Goal: Check status: Check status

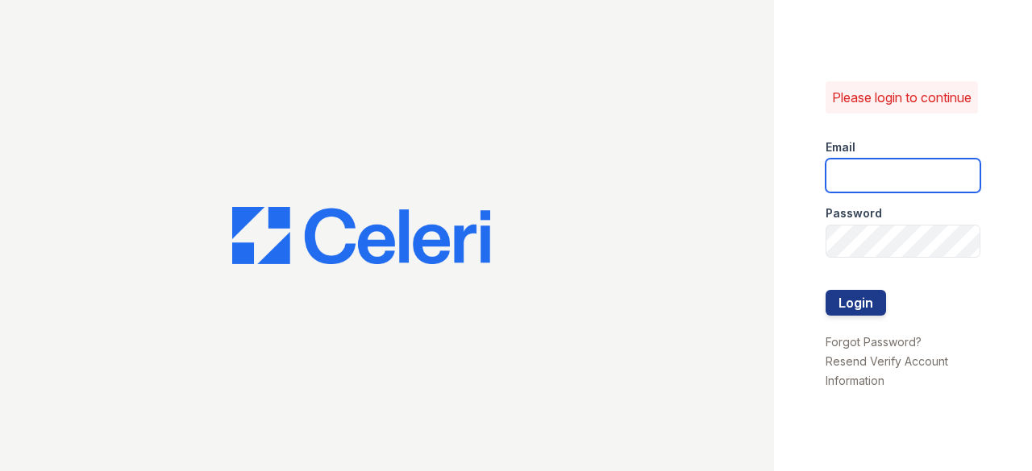
type input "edwinr@livebe.com"
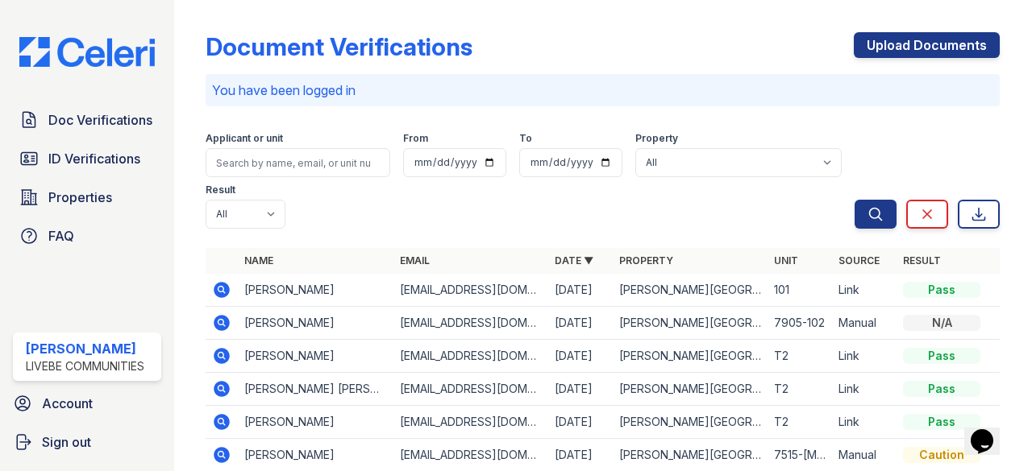
click at [221, 291] on icon at bounding box center [221, 289] width 19 height 19
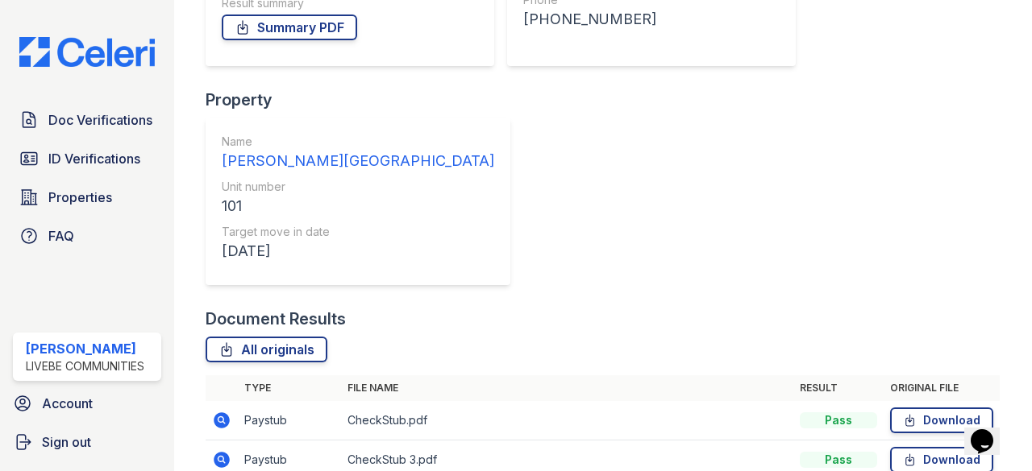
scroll to position [322, 0]
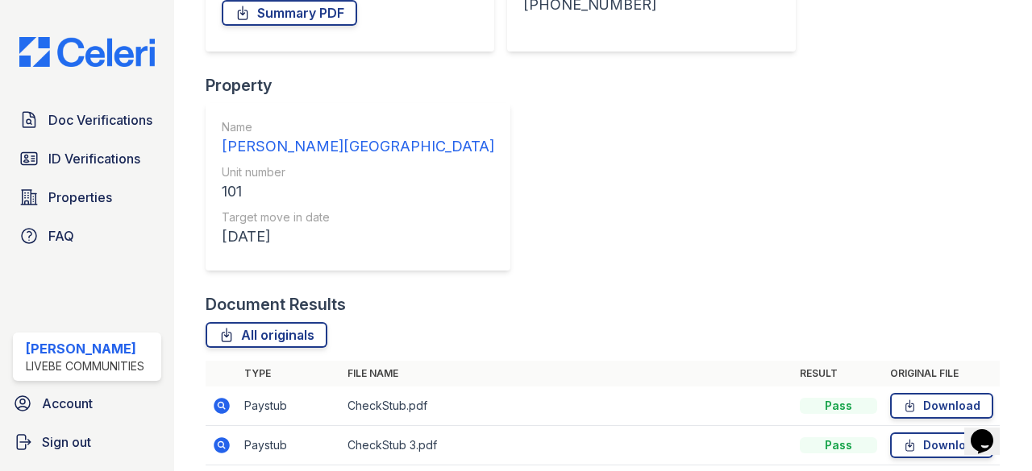
click at [226, 398] on icon at bounding box center [222, 406] width 16 height 16
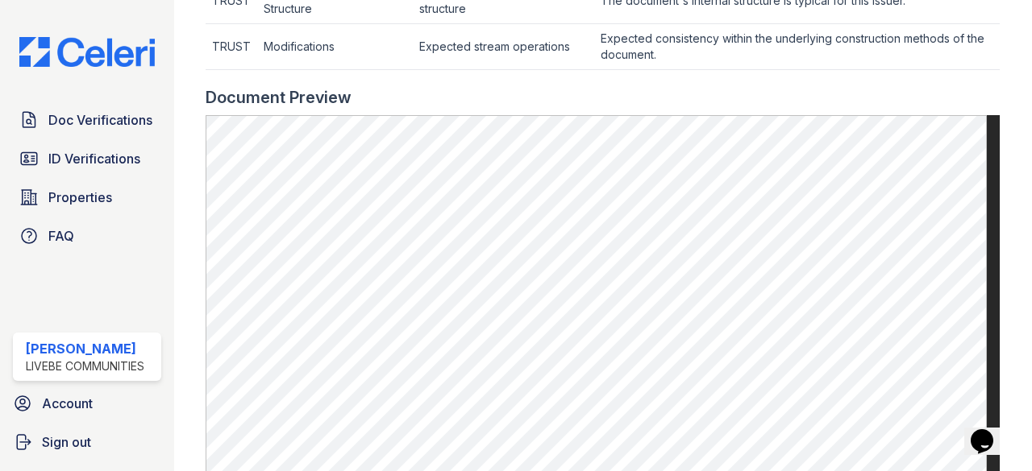
scroll to position [856, 0]
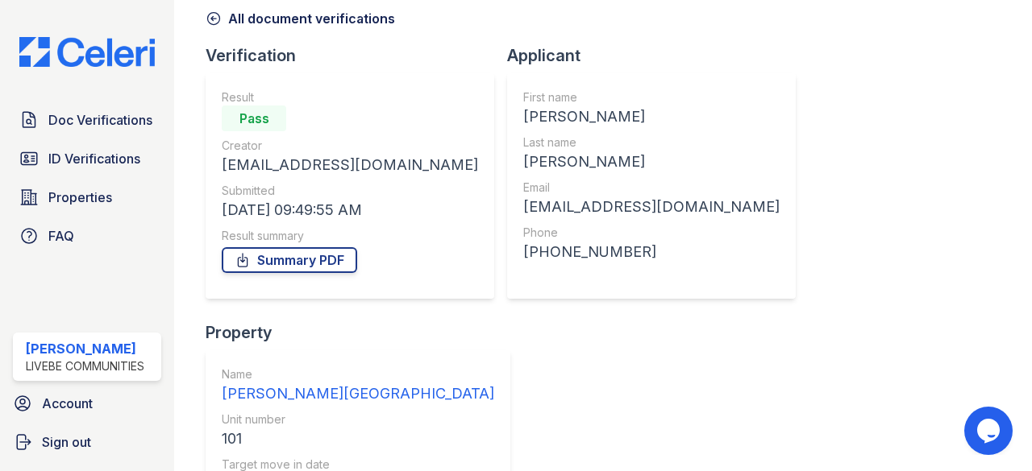
scroll to position [322, 0]
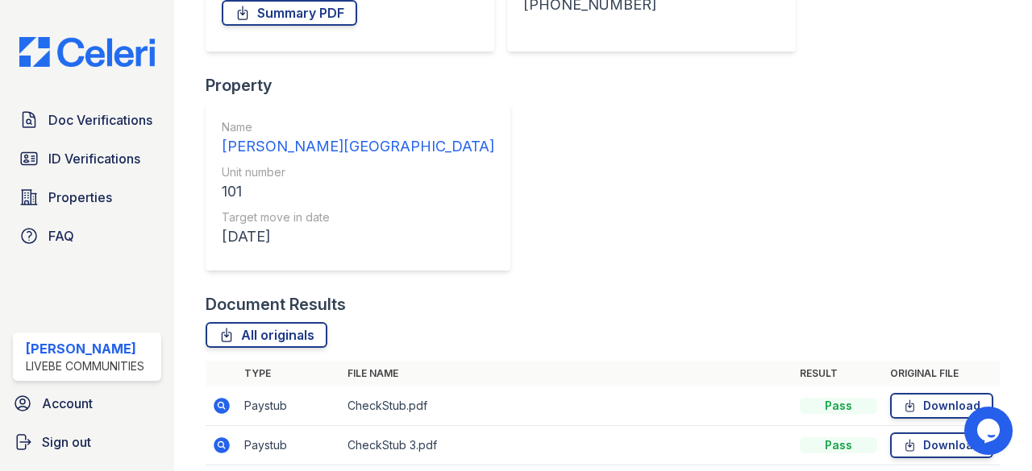
click at [224, 438] on icon at bounding box center [222, 446] width 16 height 16
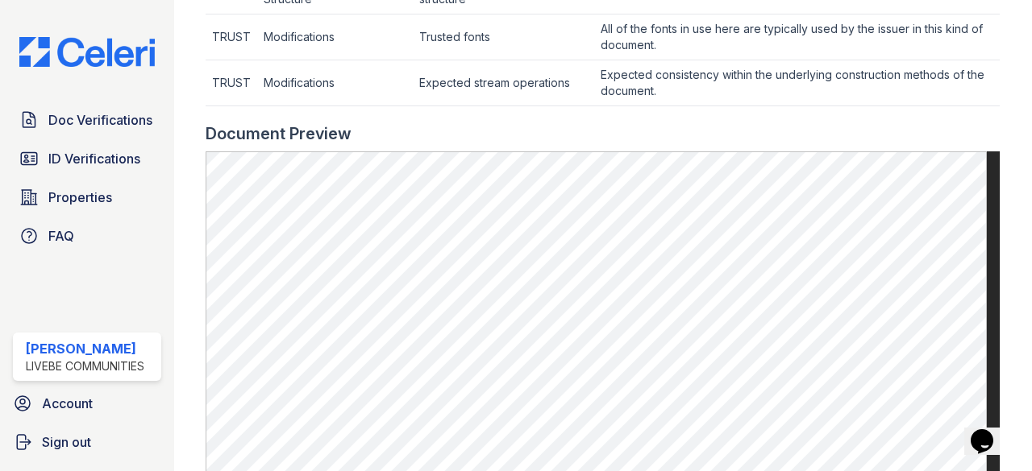
scroll to position [725, 0]
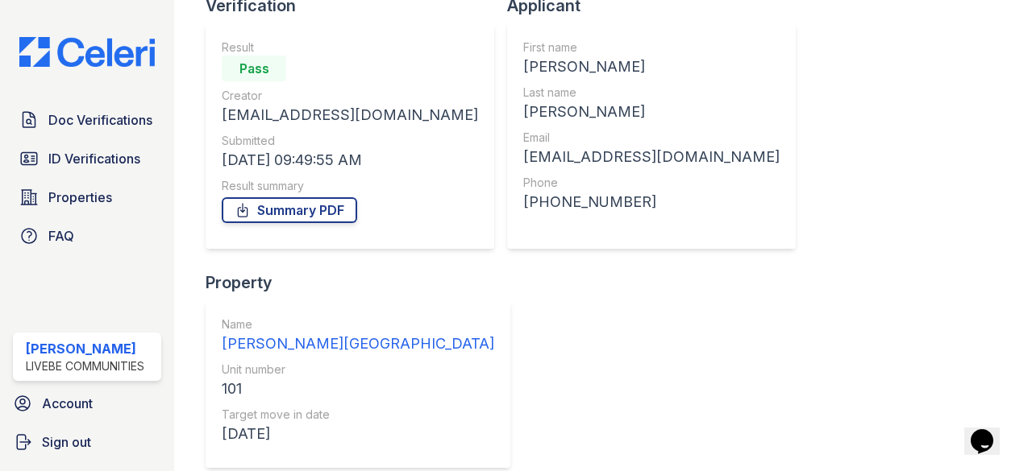
scroll to position [324, 0]
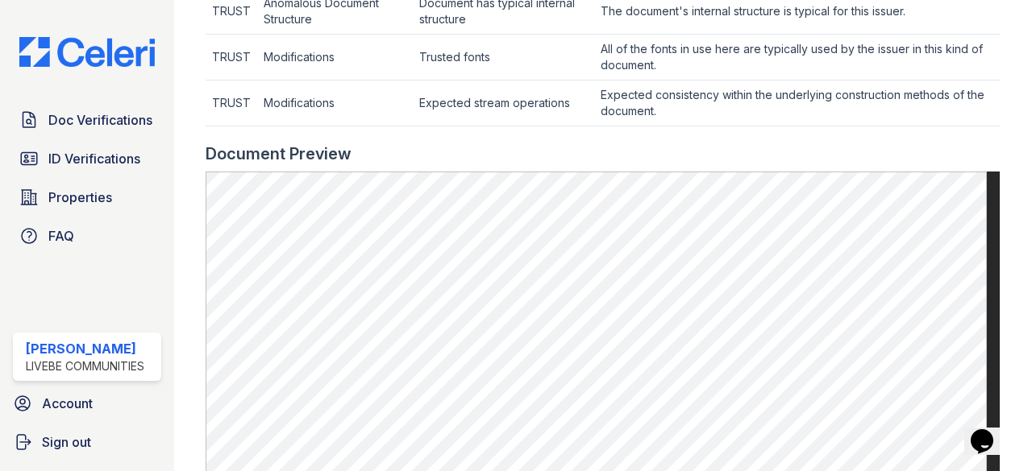
scroll to position [806, 0]
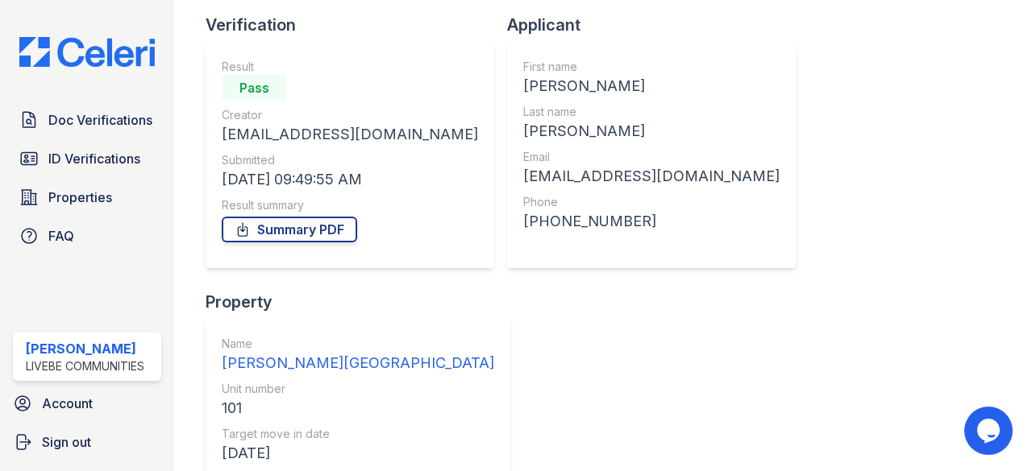
scroll to position [324, 0]
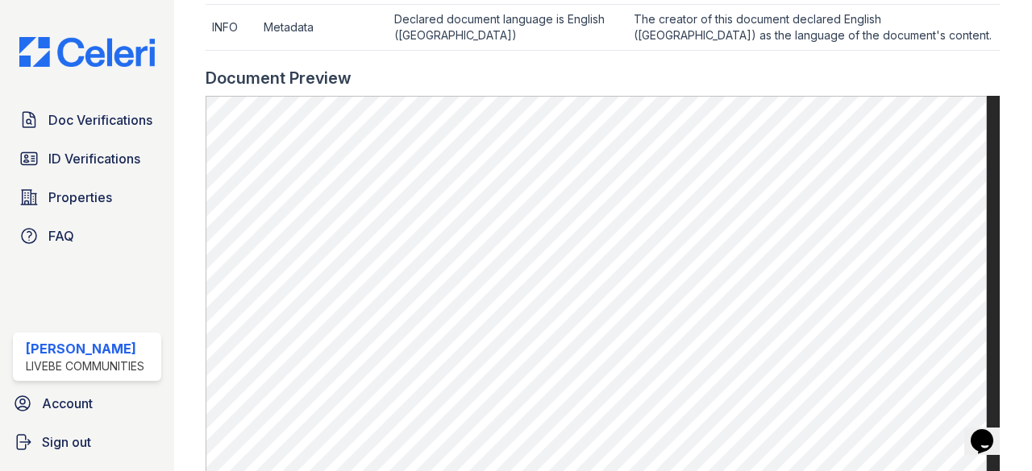
scroll to position [787, 0]
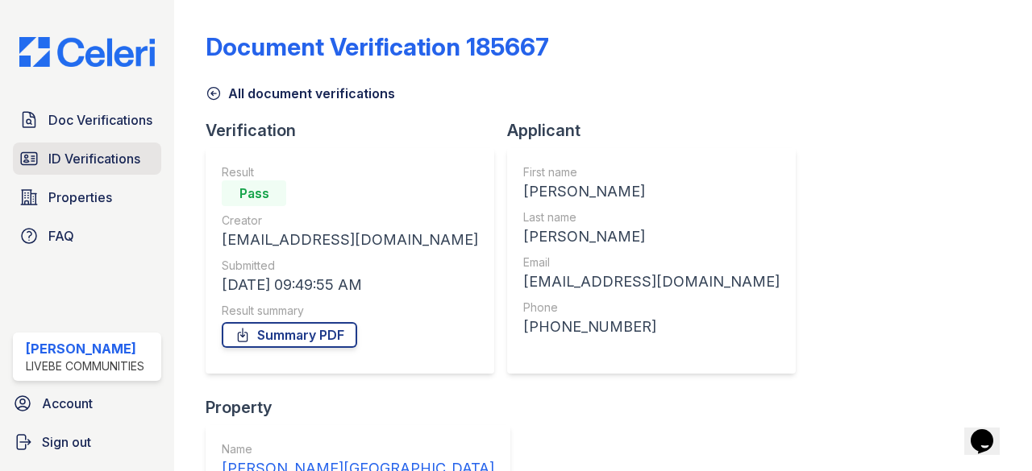
click at [102, 163] on span "ID Verifications" at bounding box center [94, 158] width 92 height 19
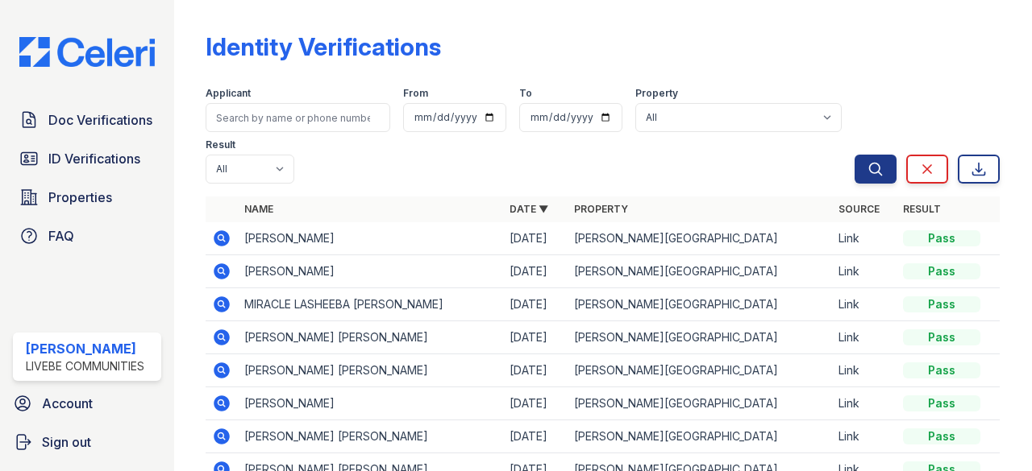
click at [216, 369] on icon at bounding box center [222, 371] width 16 height 16
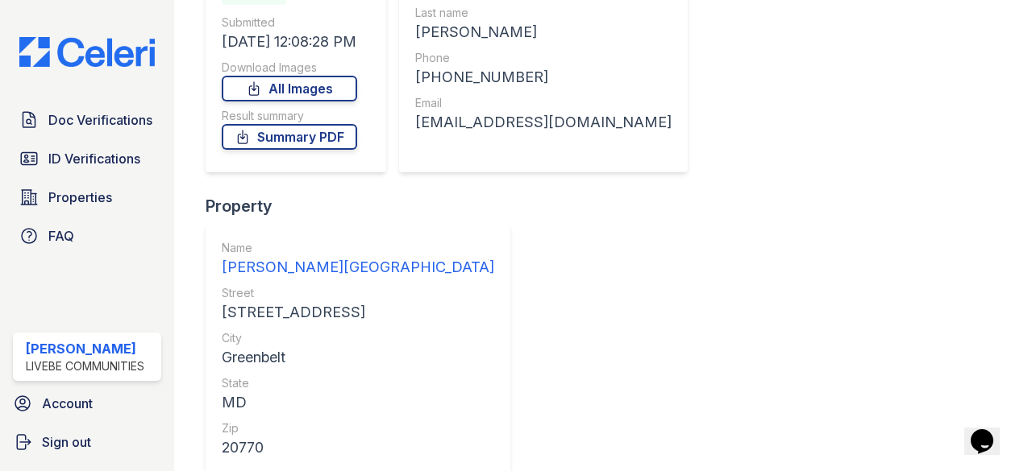
scroll to position [227, 0]
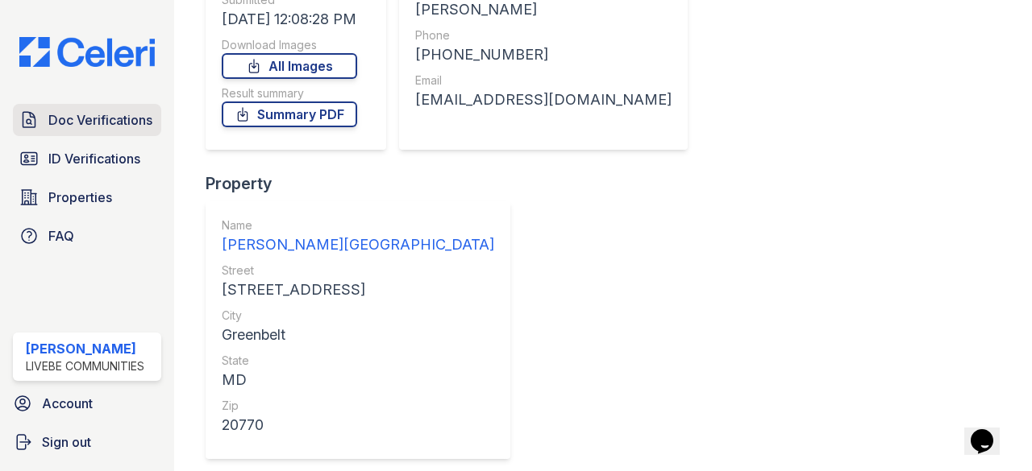
click at [91, 115] on span "Doc Verifications" at bounding box center [100, 119] width 104 height 19
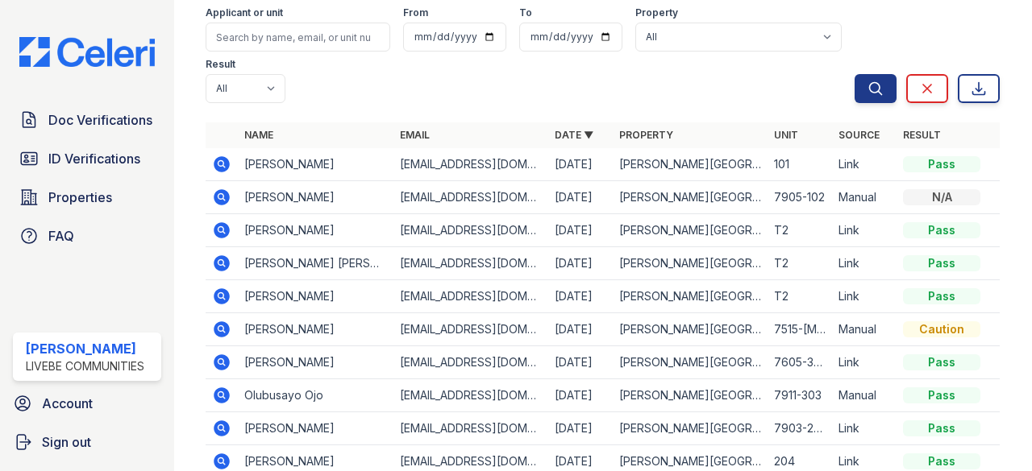
scroll to position [161, 0]
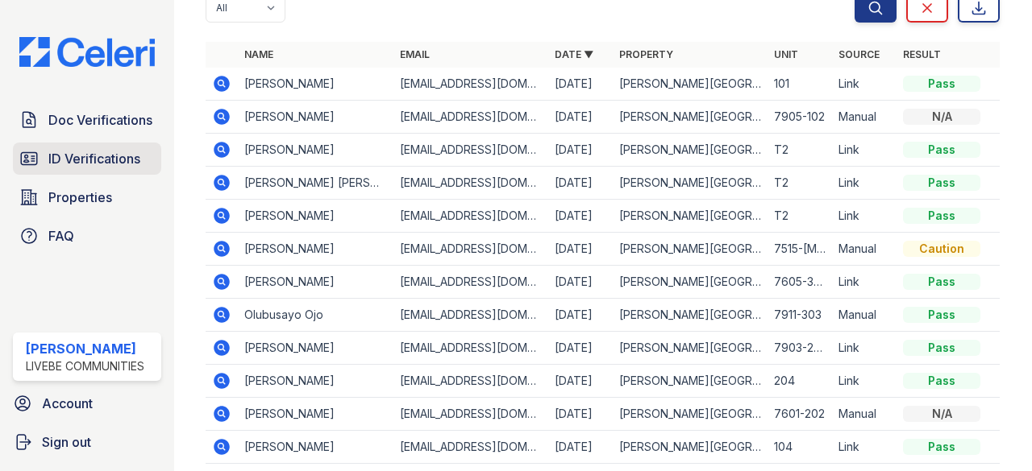
click at [106, 164] on span "ID Verifications" at bounding box center [94, 158] width 92 height 19
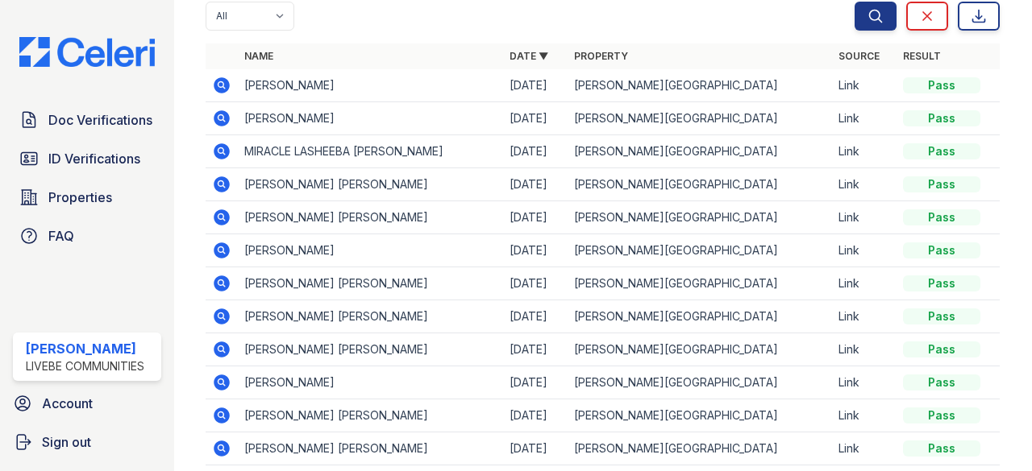
scroll to position [234, 0]
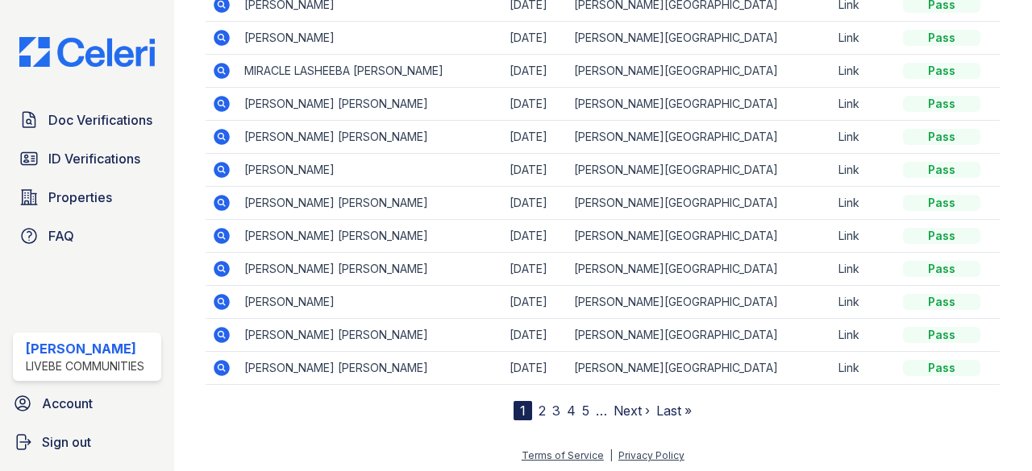
click at [538, 411] on link "2" at bounding box center [541, 411] width 7 height 16
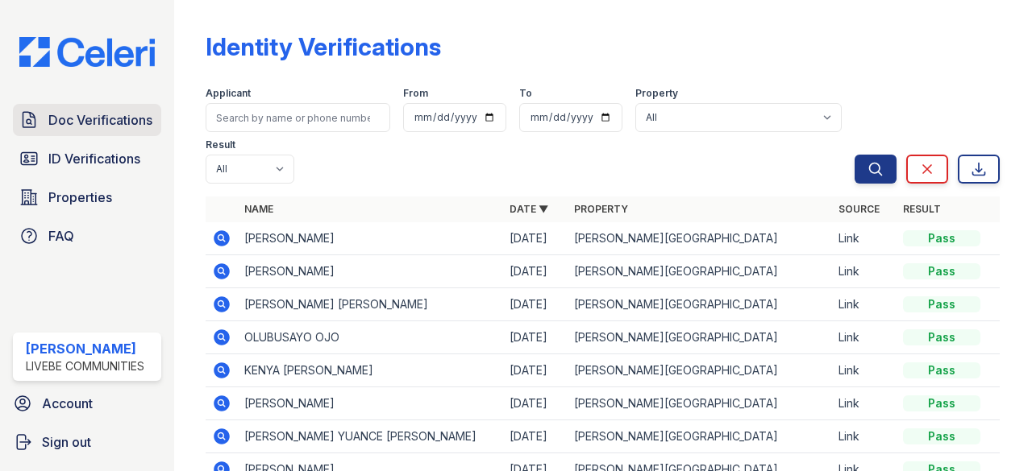
click at [87, 110] on span "Doc Verifications" at bounding box center [100, 119] width 104 height 19
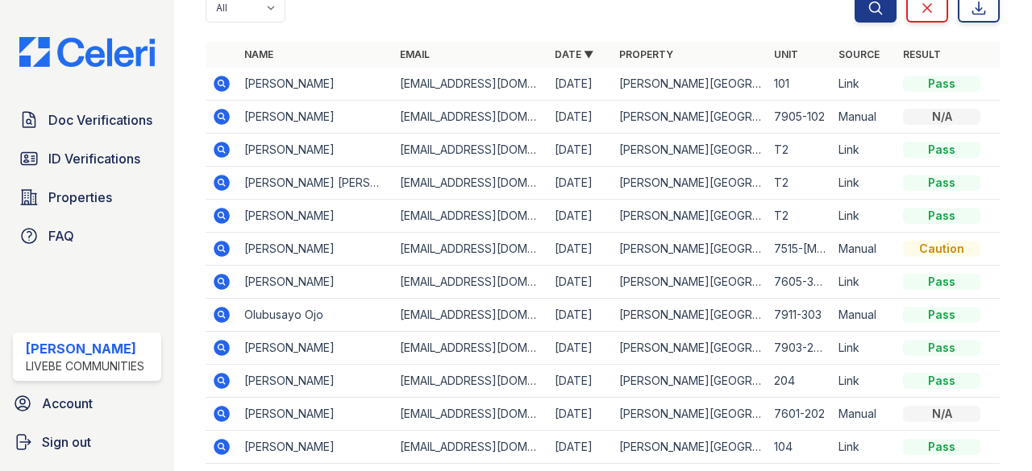
scroll to position [240, 0]
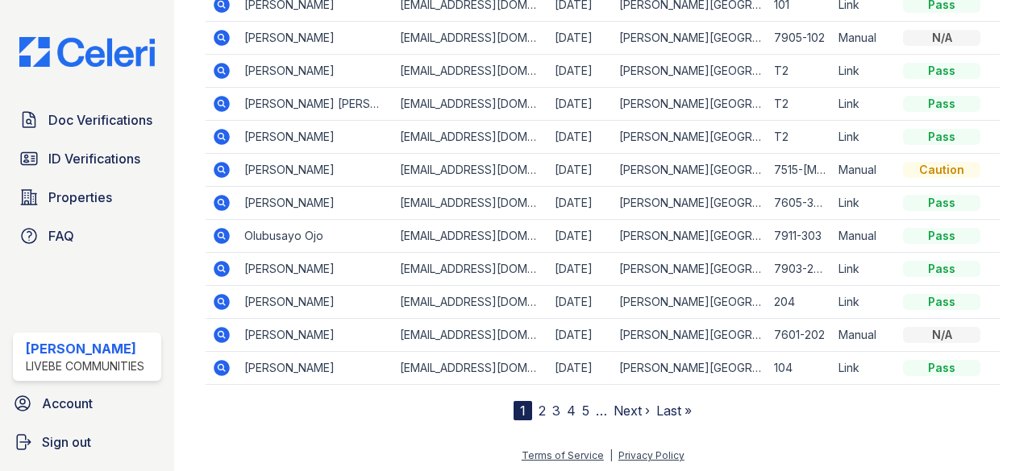
click at [221, 234] on icon at bounding box center [221, 235] width 4 height 4
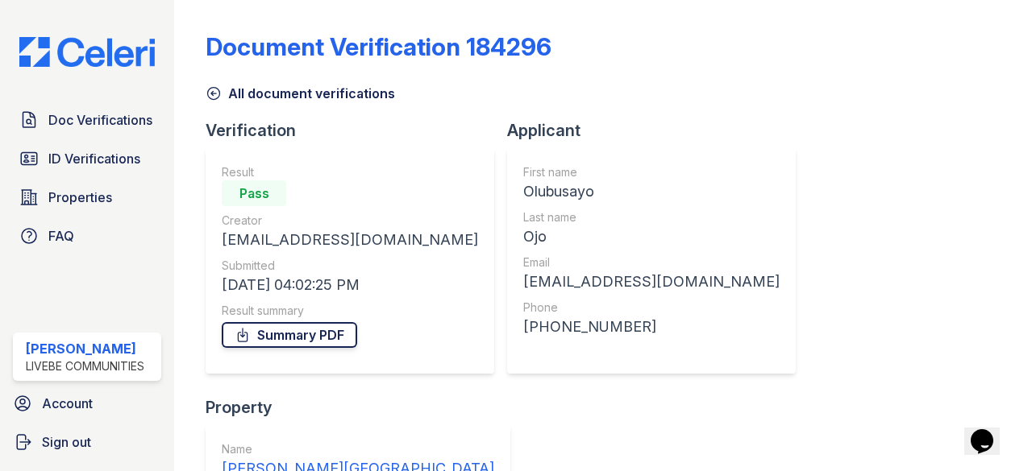
click at [317, 343] on link "Summary PDF" at bounding box center [289, 335] width 135 height 26
click at [98, 118] on span "Doc Verifications" at bounding box center [100, 119] width 104 height 19
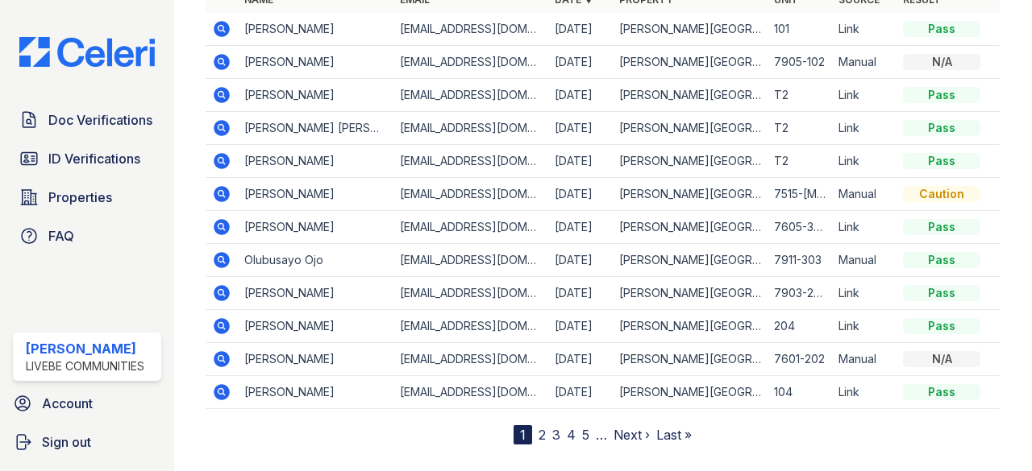
scroll to position [240, 0]
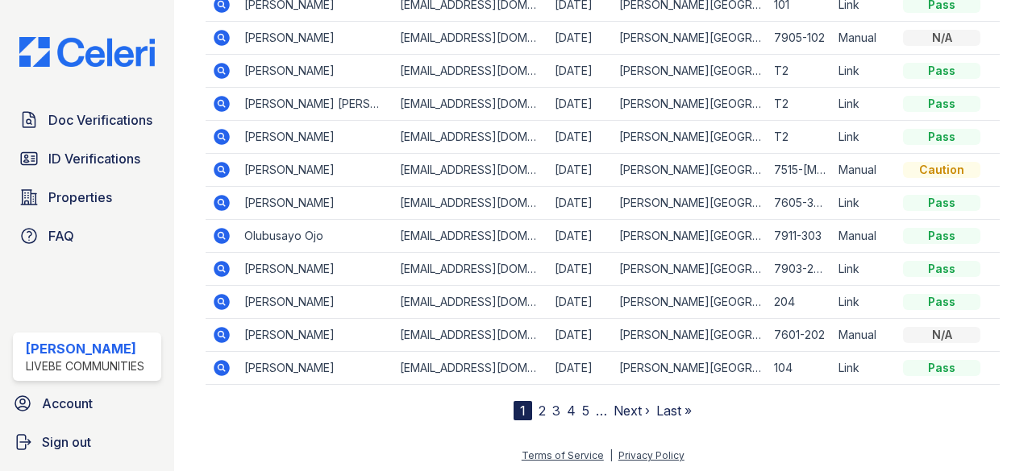
click at [538, 408] on link "2" at bounding box center [541, 411] width 7 height 16
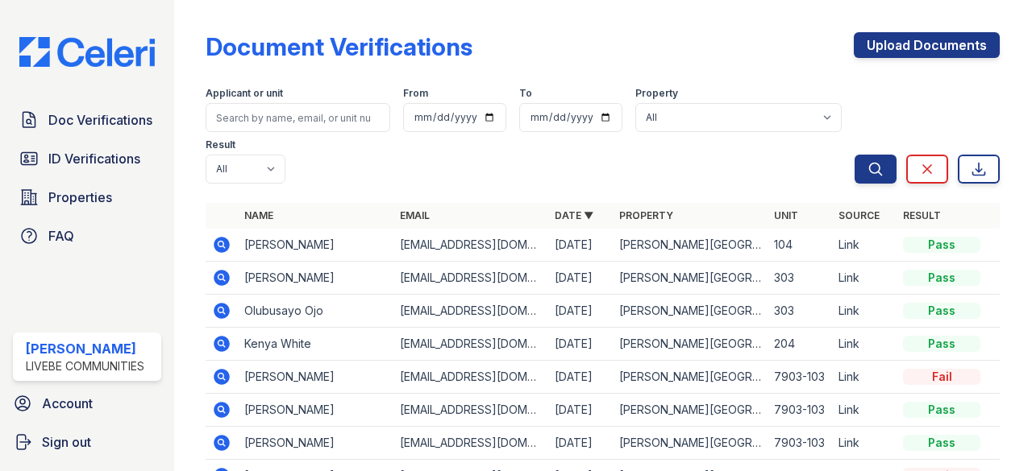
click at [216, 273] on icon at bounding box center [222, 278] width 16 height 16
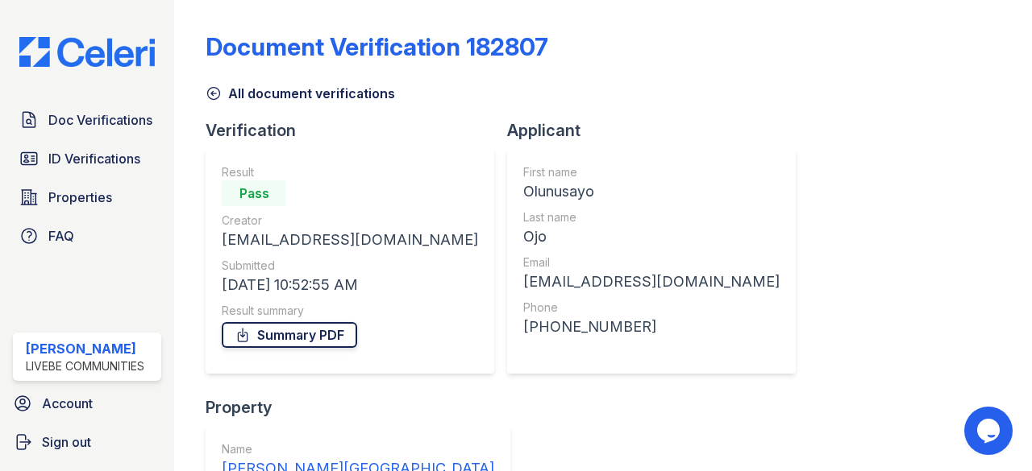
click at [312, 339] on link "Summary PDF" at bounding box center [289, 335] width 135 height 26
click at [83, 131] on link "Doc Verifications" at bounding box center [87, 120] width 148 height 32
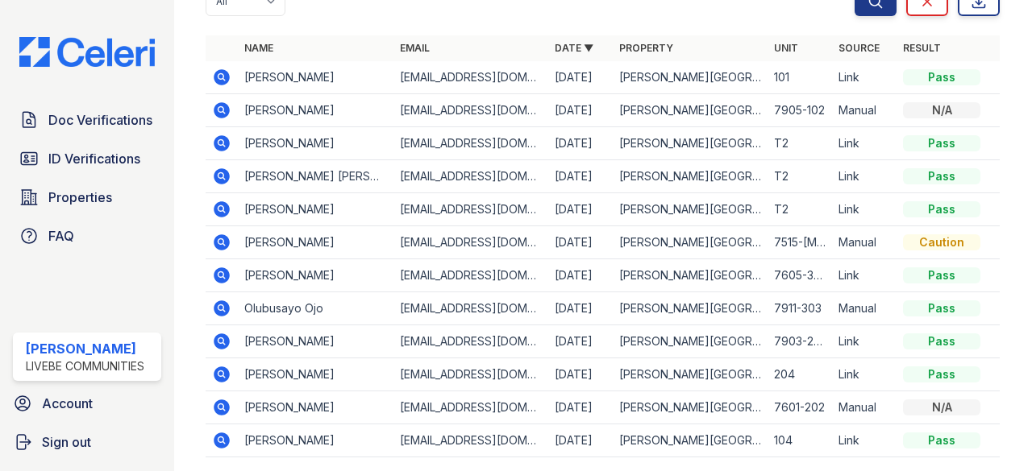
scroll to position [240, 0]
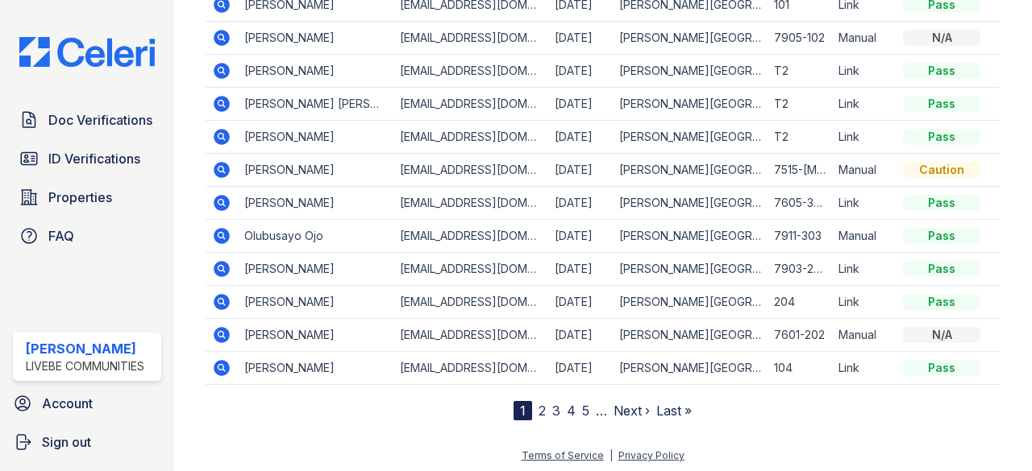
click at [538, 403] on link "2" at bounding box center [541, 411] width 7 height 16
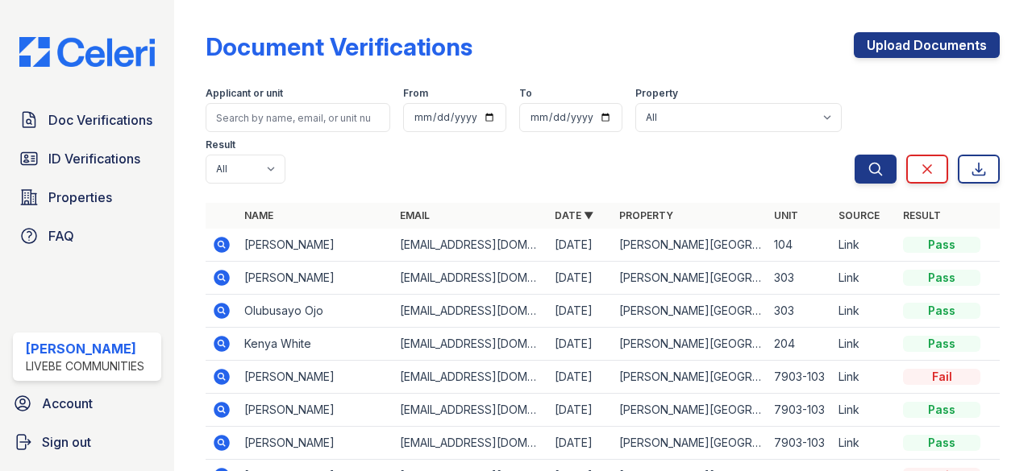
click at [222, 311] on icon at bounding box center [221, 310] width 19 height 19
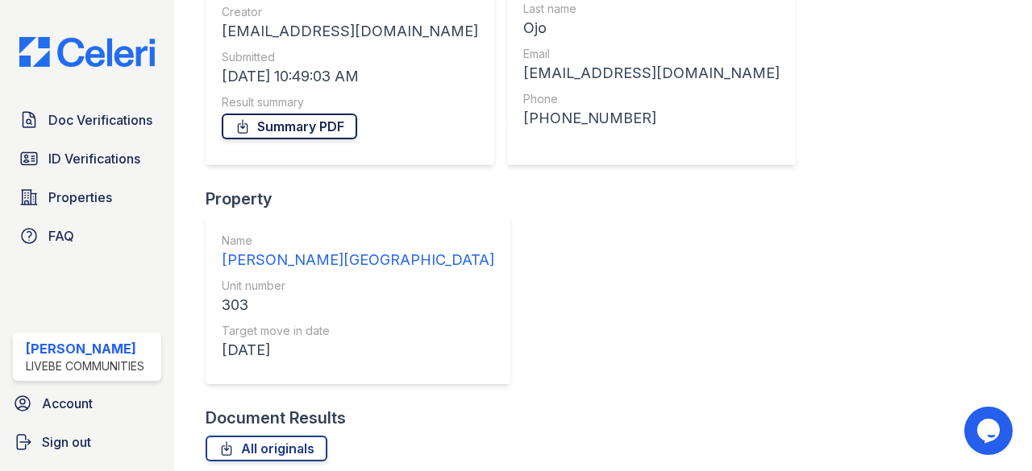
scroll to position [242, 0]
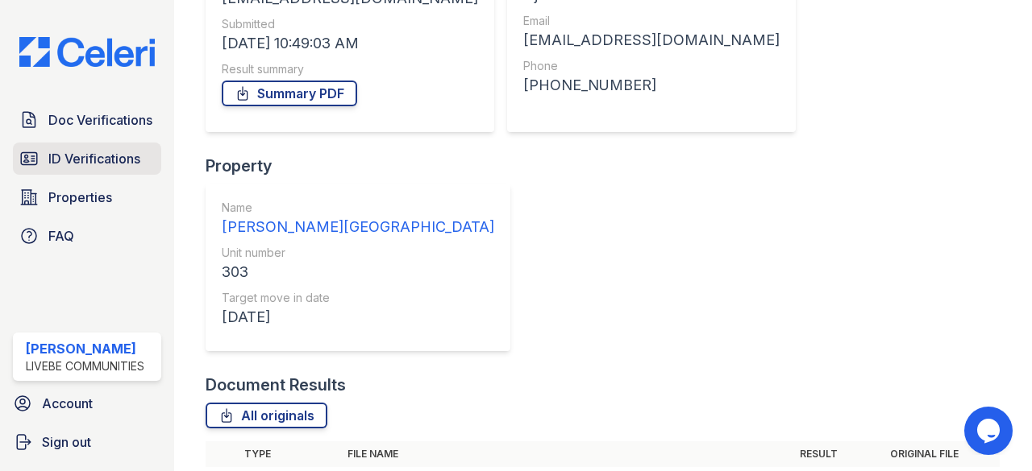
click at [102, 152] on span "ID Verifications" at bounding box center [94, 158] width 92 height 19
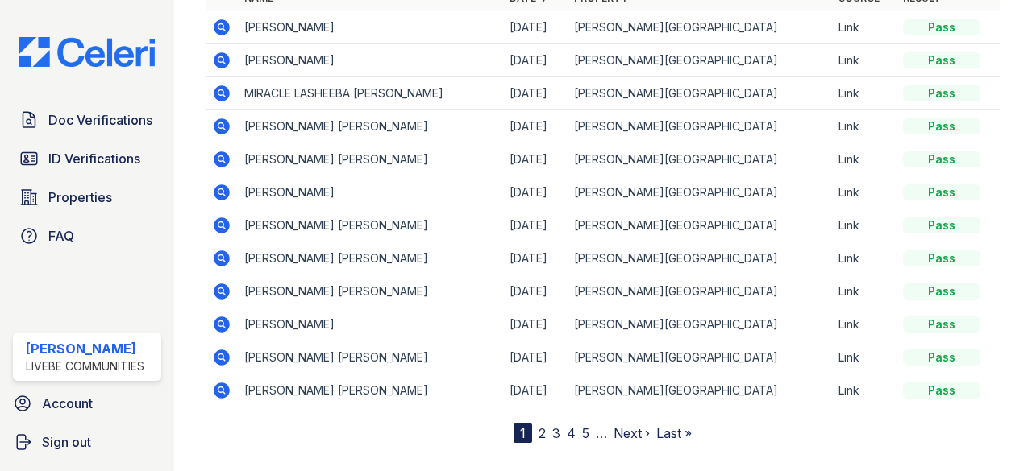
scroll to position [234, 0]
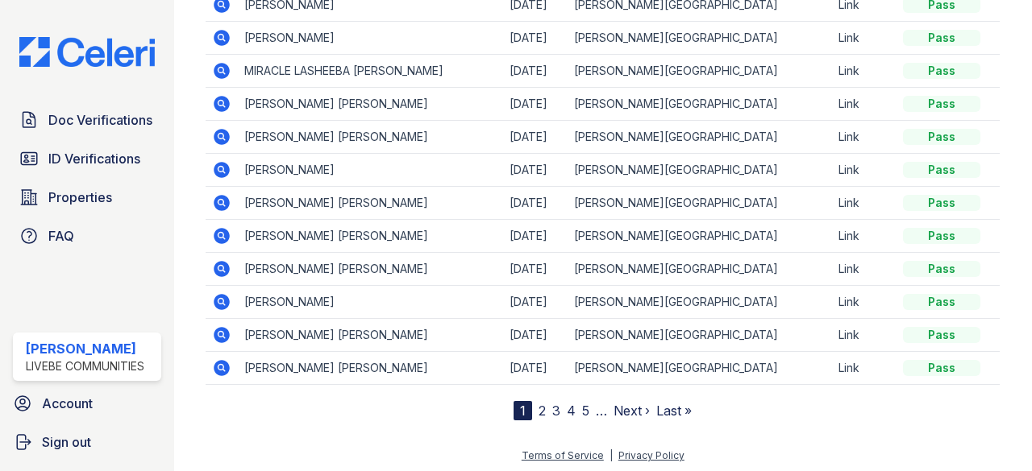
click at [538, 405] on link "2" at bounding box center [541, 411] width 7 height 16
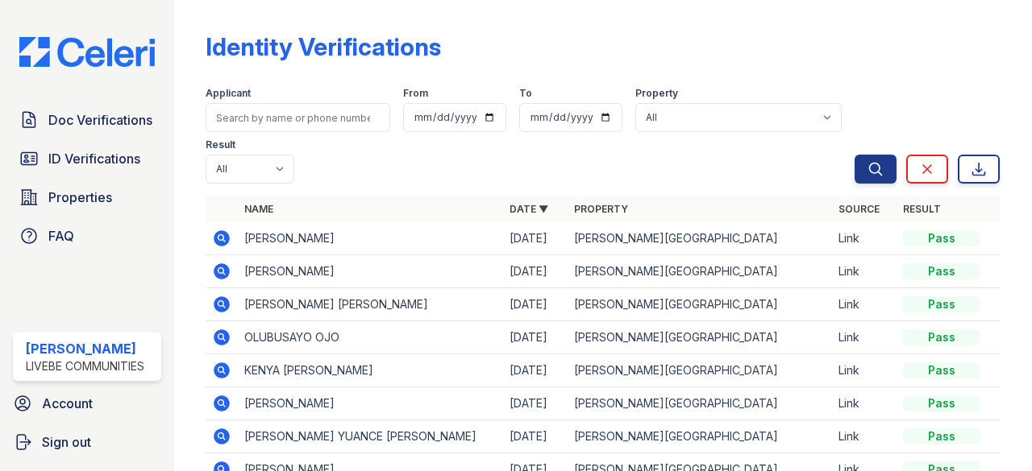
click at [221, 335] on icon at bounding box center [221, 336] width 4 height 4
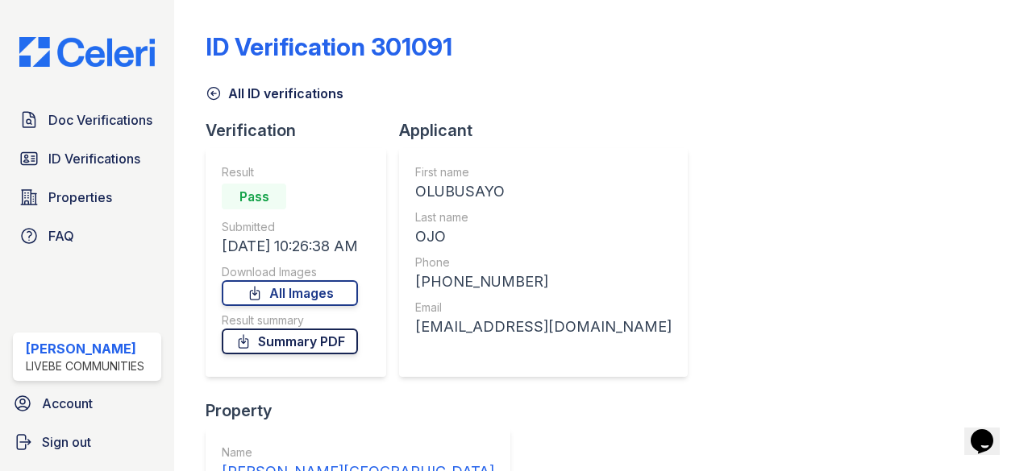
click at [300, 344] on link "Summary PDF" at bounding box center [290, 342] width 136 height 26
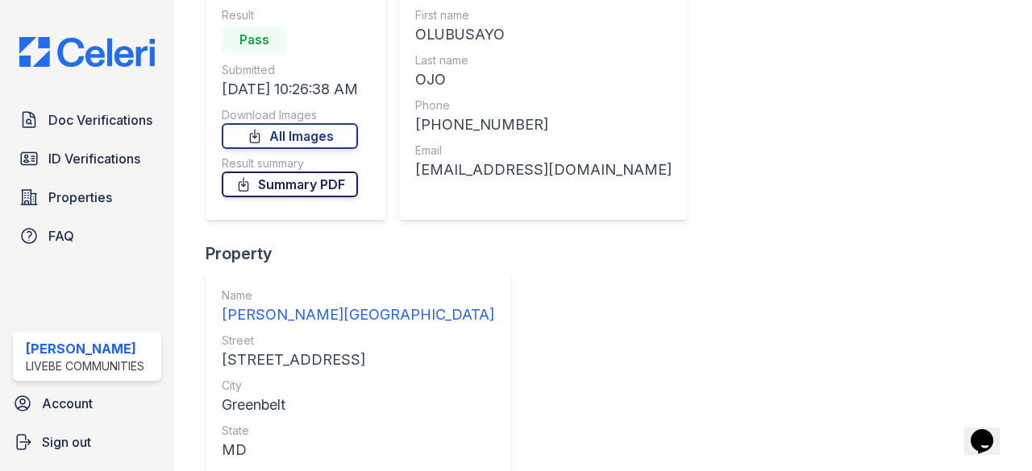
scroll to position [322, 0]
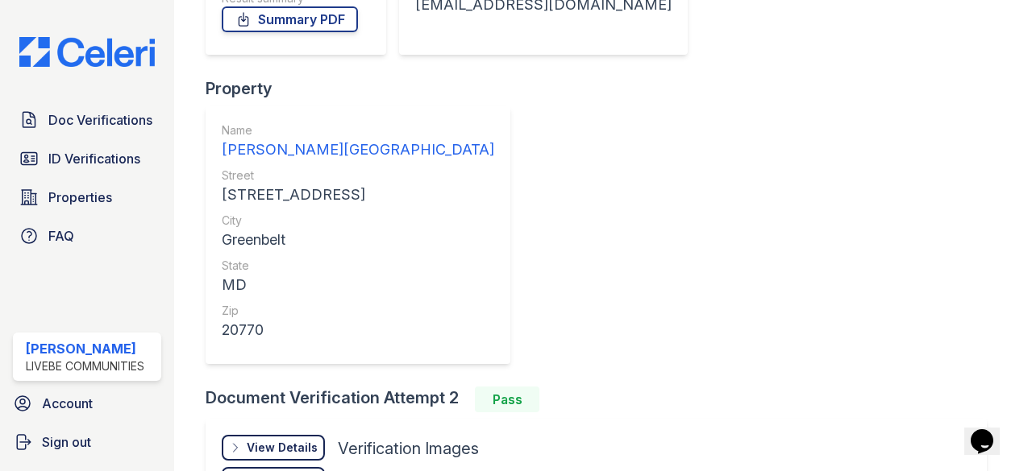
click at [275, 440] on div "View Details" at bounding box center [282, 448] width 71 height 16
